Goal: Task Accomplishment & Management: Manage account settings

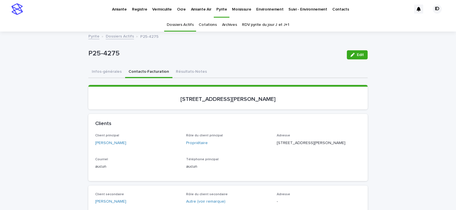
click at [161, 9] on p "Vermiculite" at bounding box center [162, 6] width 20 height 12
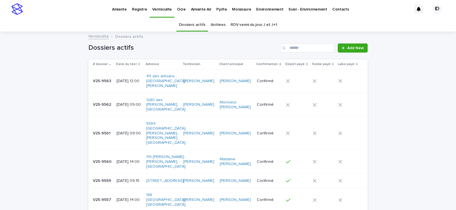
click at [134, 116] on td "[DATE] 09:00" at bounding box center [129, 105] width 30 height 24
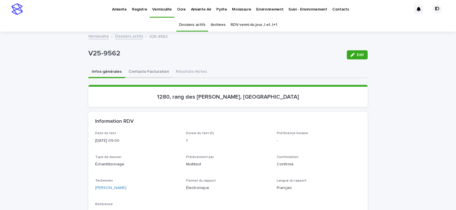
click at [152, 69] on button "Contacts-Facturation" at bounding box center [148, 72] width 47 height 12
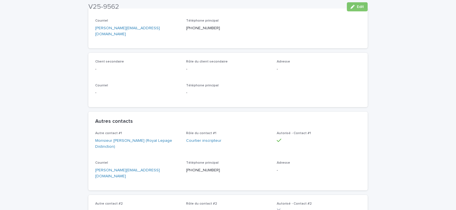
scroll to position [256, 0]
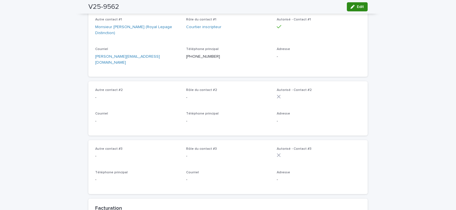
click at [352, 7] on icon "button" at bounding box center [352, 7] width 4 height 4
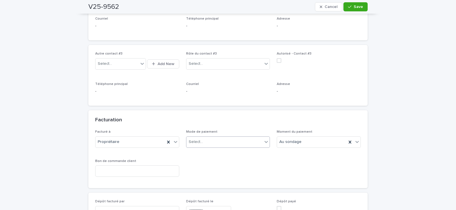
scroll to position [456, 0]
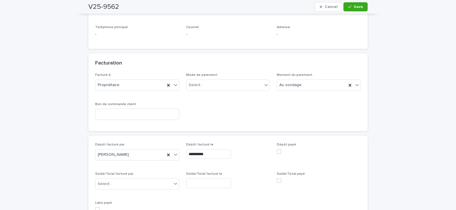
click at [278, 149] on span at bounding box center [278, 151] width 5 height 5
click at [213, 81] on div "Select..." at bounding box center [224, 85] width 76 height 9
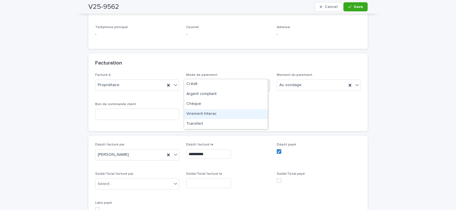
click at [209, 111] on div "Virement Interac" at bounding box center [225, 114] width 83 height 10
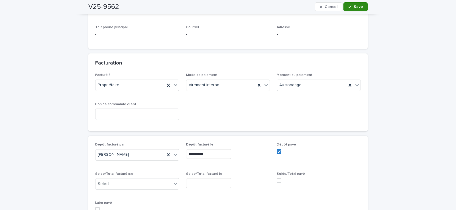
click at [347, 9] on button "Save" at bounding box center [355, 6] width 24 height 9
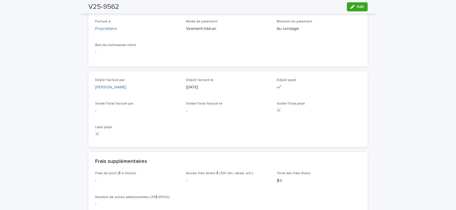
scroll to position [402, 0]
